Goal: Task Accomplishment & Management: Use online tool/utility

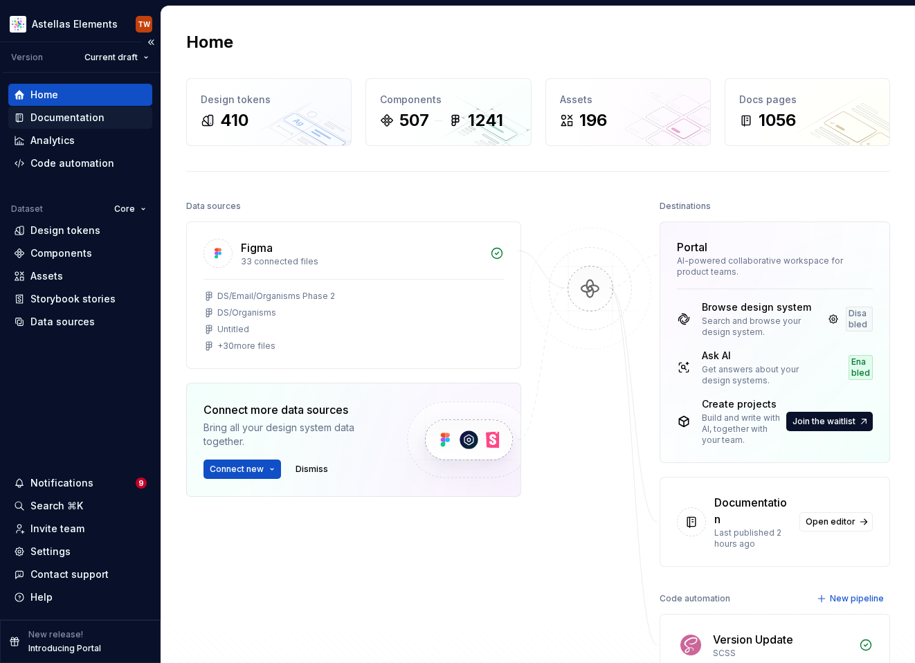
click at [77, 116] on div "Documentation" at bounding box center [67, 118] width 74 height 14
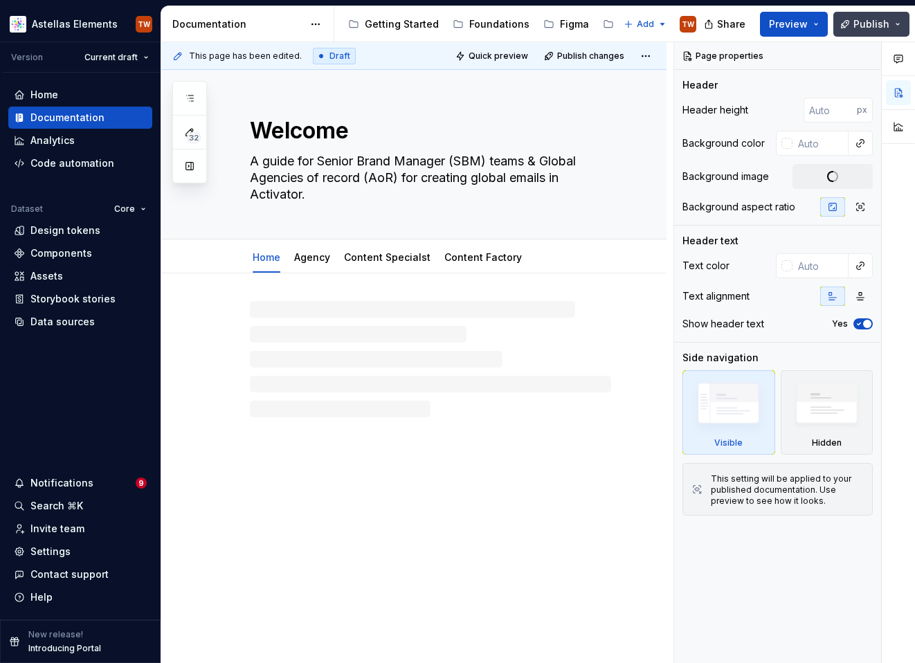
click at [591, 24] on span "Publish" at bounding box center [871, 24] width 36 height 14
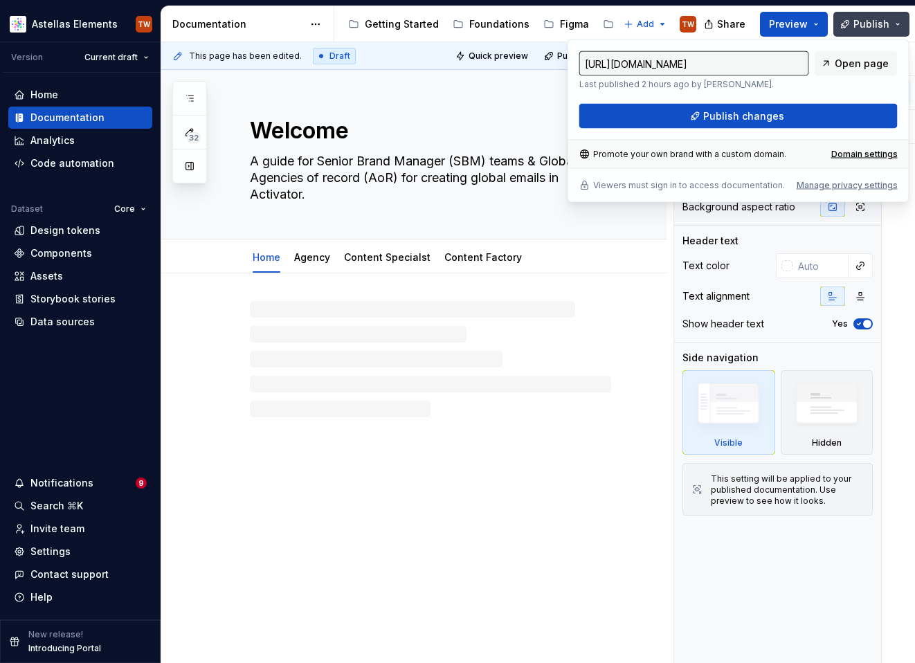
type textarea "*"
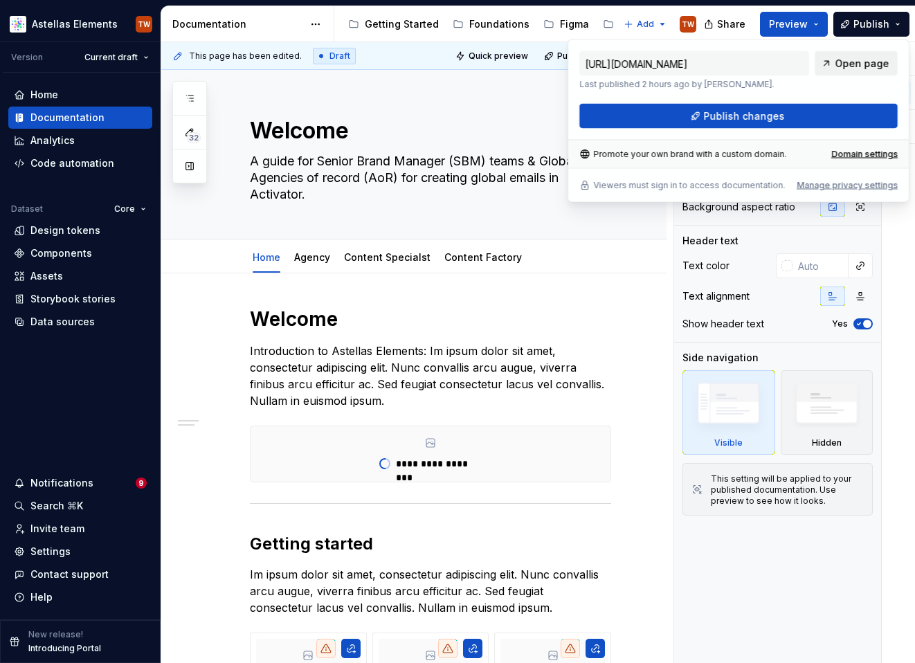
click at [591, 62] on span "Open page" at bounding box center [861, 64] width 54 height 14
